Goal: Task Accomplishment & Management: Manage account settings

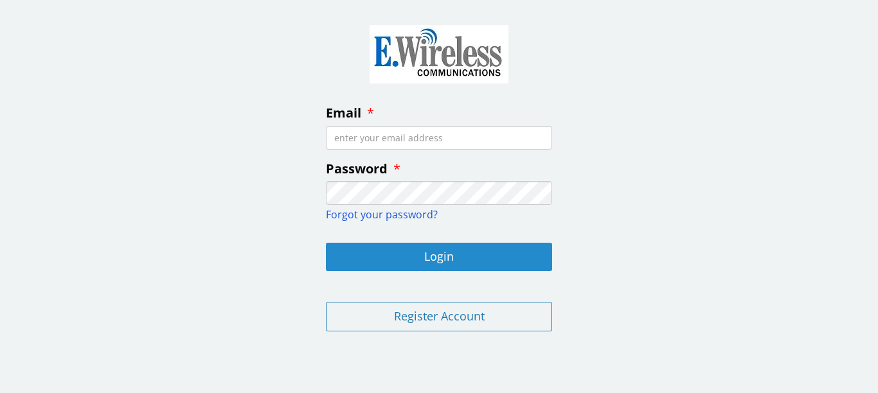
type input "[EMAIL_ADDRESS][DOMAIN_NAME]"
click at [470, 247] on button "Login" at bounding box center [439, 257] width 226 height 28
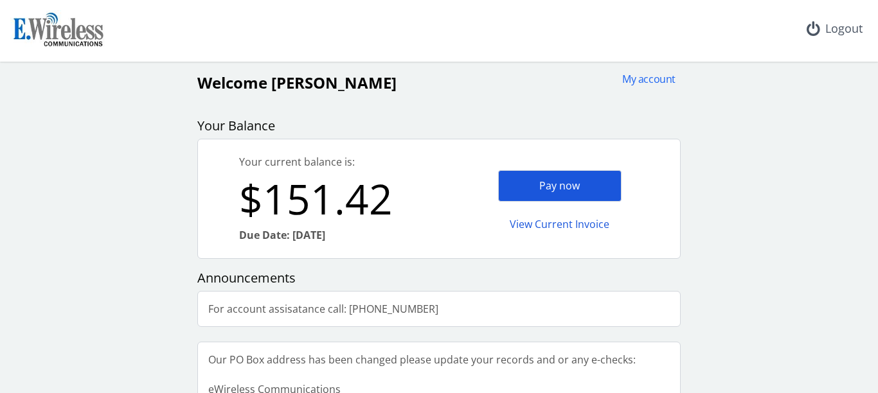
click at [560, 182] on div "Pay now" at bounding box center [559, 185] width 123 height 31
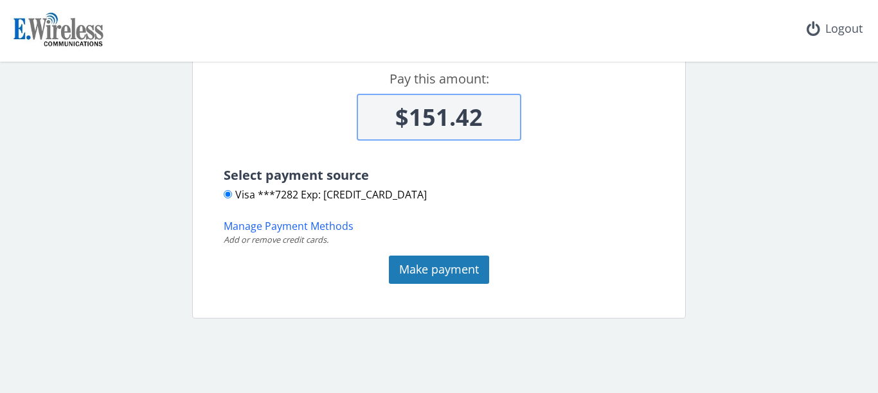
scroll to position [145, 0]
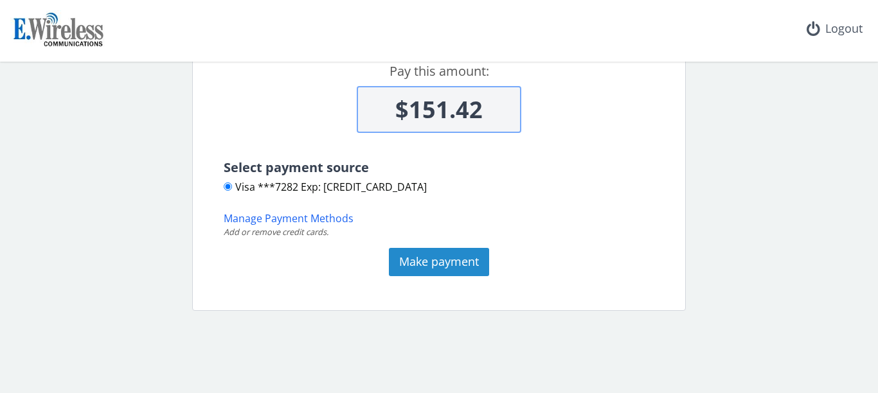
click at [436, 257] on button "Make payment" at bounding box center [439, 262] width 100 height 28
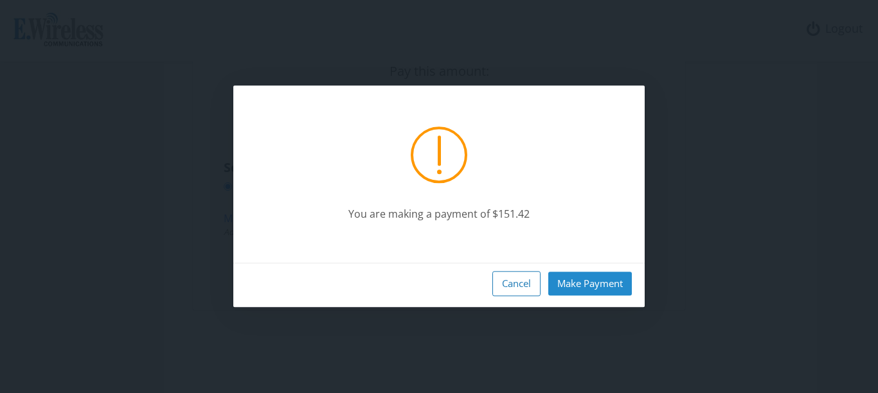
click at [604, 281] on button "Make Payment" at bounding box center [590, 284] width 84 height 24
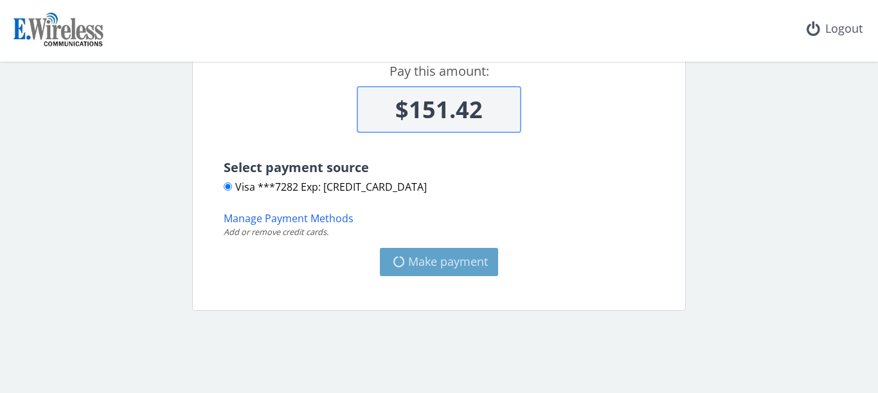
type input "$0"
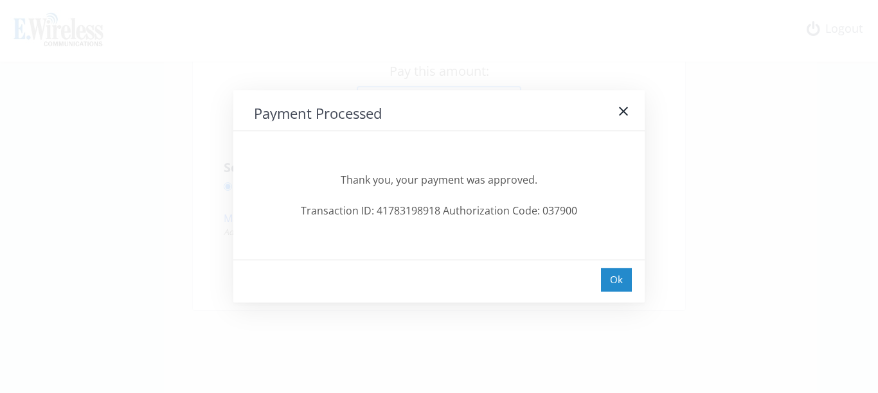
click at [610, 276] on div "Ok" at bounding box center [616, 280] width 31 height 24
